Goal: Task Accomplishment & Management: Manage account settings

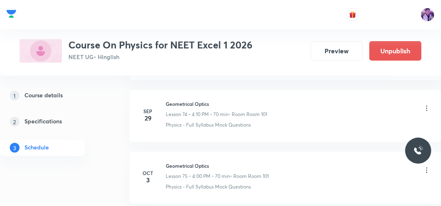
scroll to position [4622, 0]
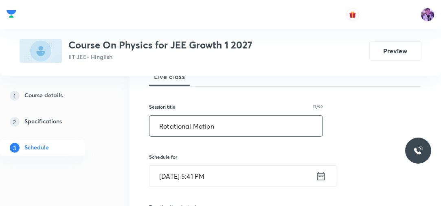
type input "Rotational Motion"
click at [208, 179] on input "[DATE] 5:41 PM" at bounding box center [232, 176] width 167 height 21
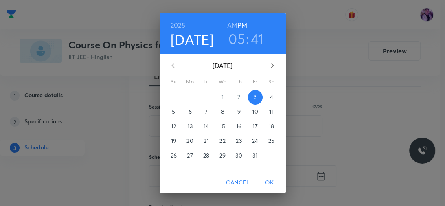
click at [257, 39] on h3 "41" at bounding box center [257, 38] width 13 height 17
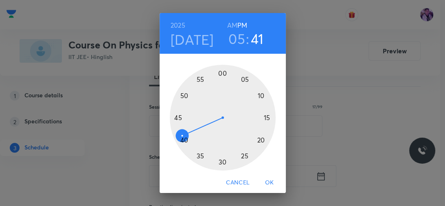
click at [182, 94] on div at bounding box center [223, 118] width 106 height 106
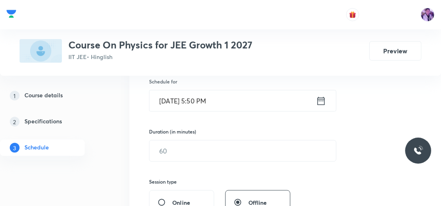
scroll to position [180, 0]
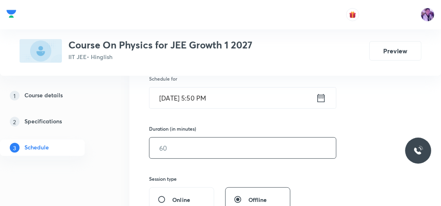
click at [170, 145] on input "text" at bounding box center [242, 148] width 187 height 21
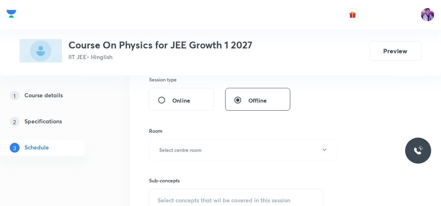
scroll to position [299, 0]
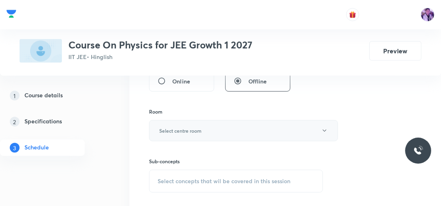
type input "60"
click at [190, 133] on h6 "Select centre room" at bounding box center [180, 130] width 42 height 7
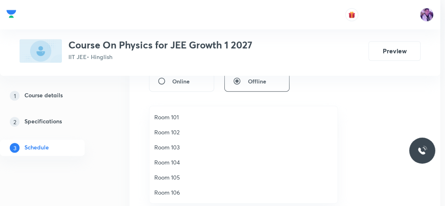
click at [174, 127] on li "Room 102" at bounding box center [243, 132] width 188 height 15
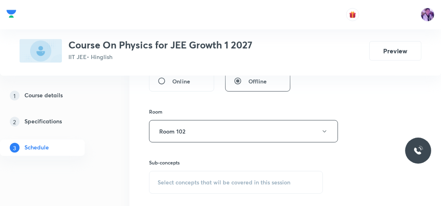
click at [171, 186] on div "Select concepts that wil be covered in this session" at bounding box center [236, 182] width 174 height 23
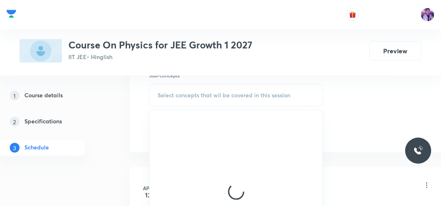
scroll to position [396, 0]
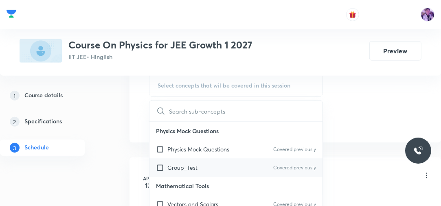
click at [173, 166] on p "Group_Test" at bounding box center [182, 167] width 30 height 9
checkbox input "true"
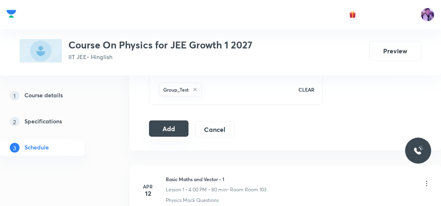
click at [163, 126] on button "Add" at bounding box center [169, 129] width 40 height 16
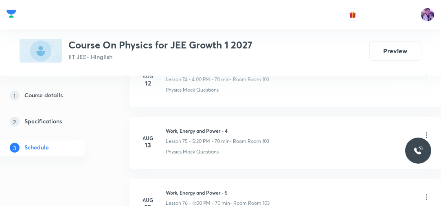
scroll to position [5548, 0]
